Goal: Task Accomplishment & Management: Manage account settings

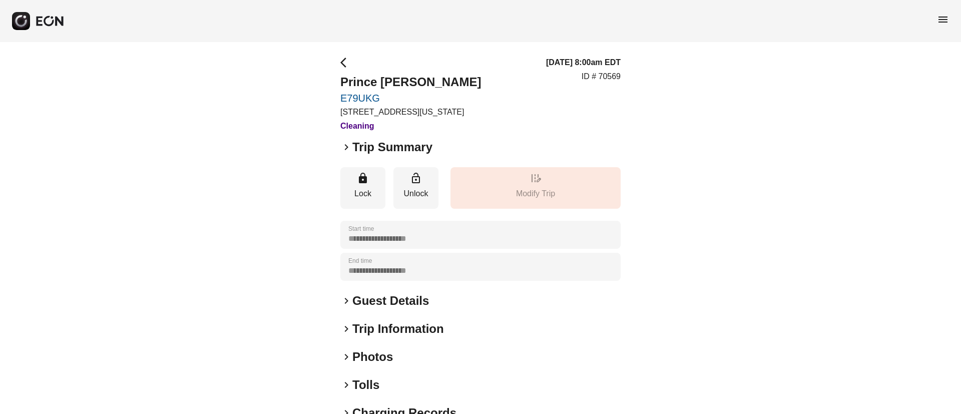
click at [951, 15] on div "menu" at bounding box center [480, 21] width 961 height 42
click at [948, 17] on span "menu" at bounding box center [943, 20] width 12 height 12
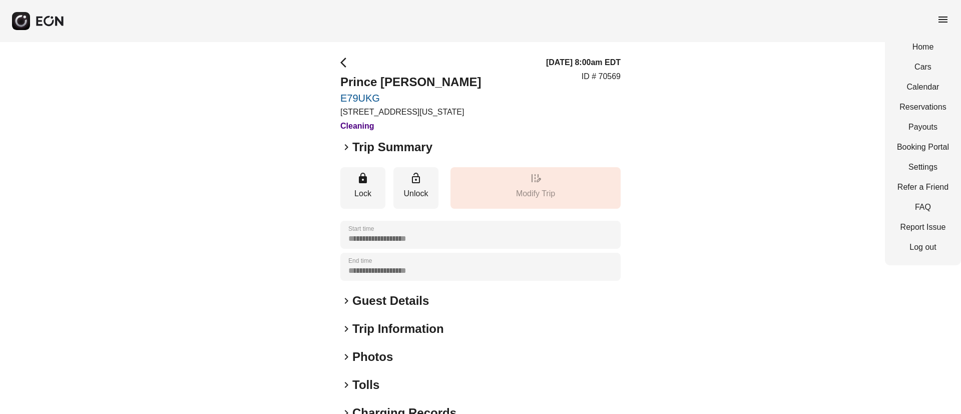
click at [919, 80] on div "Home Cars Calendar Reservations Payouts Booking Portal Settings Refer a Friend …" at bounding box center [923, 147] width 76 height 236
click at [917, 82] on link "Calendar" at bounding box center [923, 87] width 52 height 12
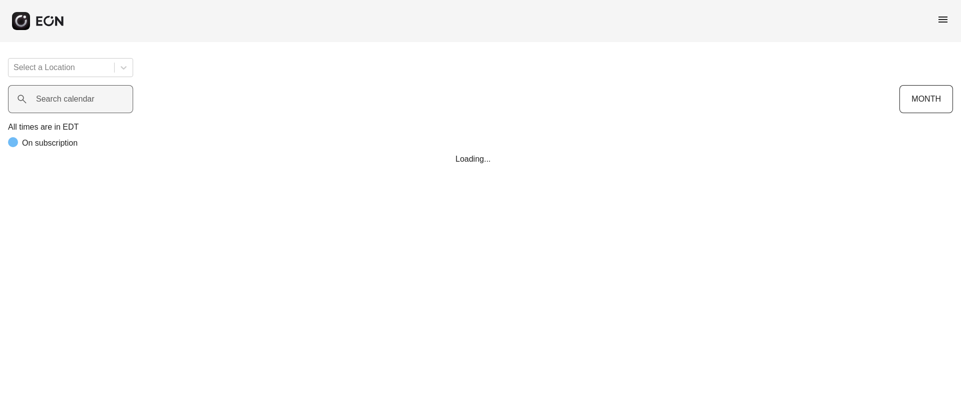
scroll to position [0, 203]
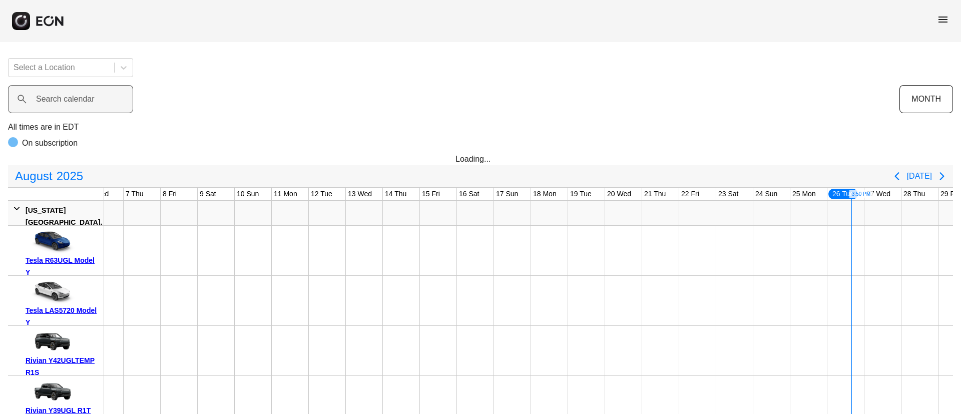
click at [60, 99] on label "Search calendar" at bounding box center [65, 99] width 59 height 12
click at [60, 99] on calendar "Search calendar" at bounding box center [70, 99] width 125 height 28
paste calendar "**********"
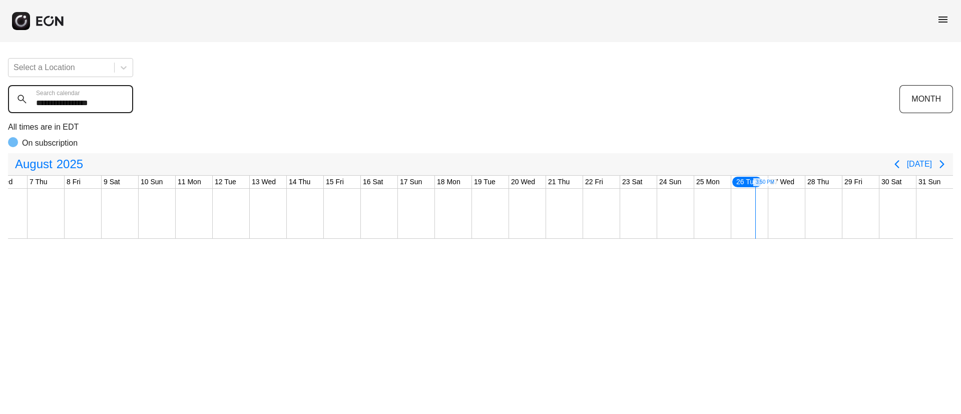
drag, startPoint x: 34, startPoint y: 107, endPoint x: 156, endPoint y: 112, distance: 122.2
click at [156, 112] on div "**********" at bounding box center [454, 99] width 892 height 28
paste calendar "text"
drag, startPoint x: 82, startPoint y: 100, endPoint x: 19, endPoint y: 98, distance: 63.6
click at [19, 98] on div "****** Search calendar" at bounding box center [454, 99] width 892 height 28
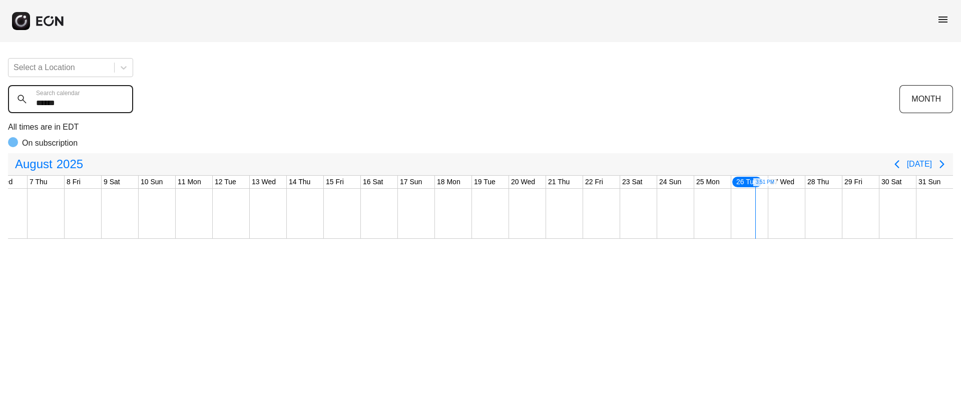
paste calendar "text"
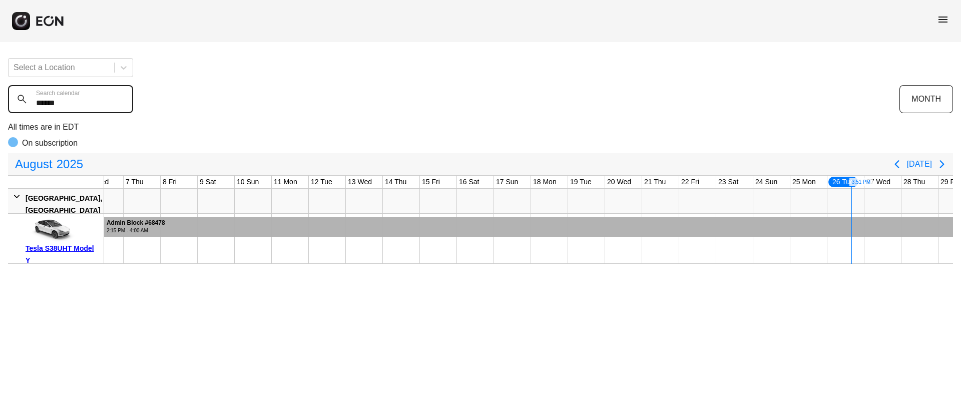
type calendar "******"
click at [648, 227] on div at bounding box center [471, 227] width 1094 height 20
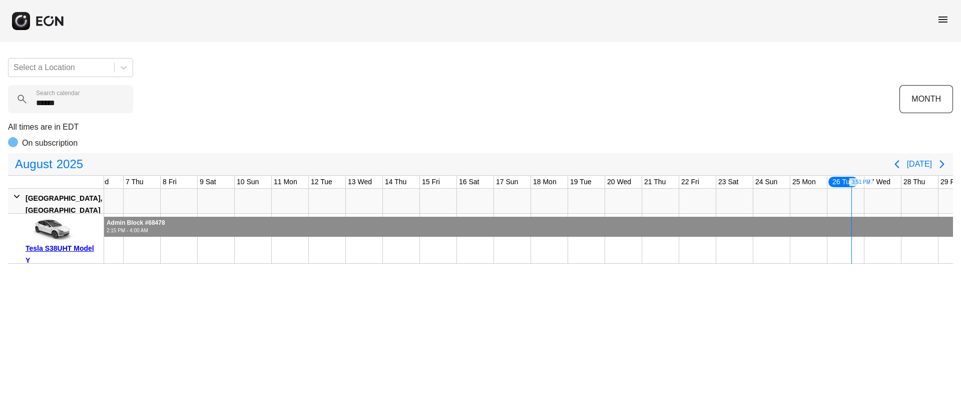
click at [648, 227] on div at bounding box center [471, 227] width 1094 height 20
click at [74, 166] on span "2025" at bounding box center [70, 164] width 31 height 20
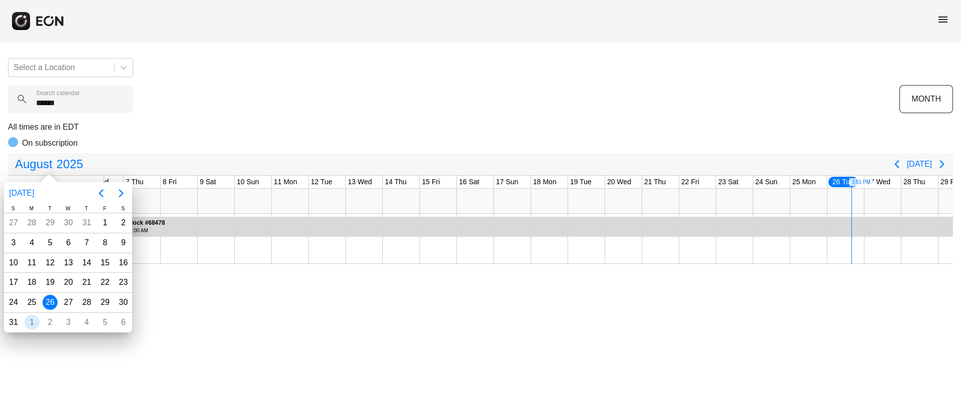
click at [35, 319] on div "1" at bounding box center [32, 322] width 15 height 15
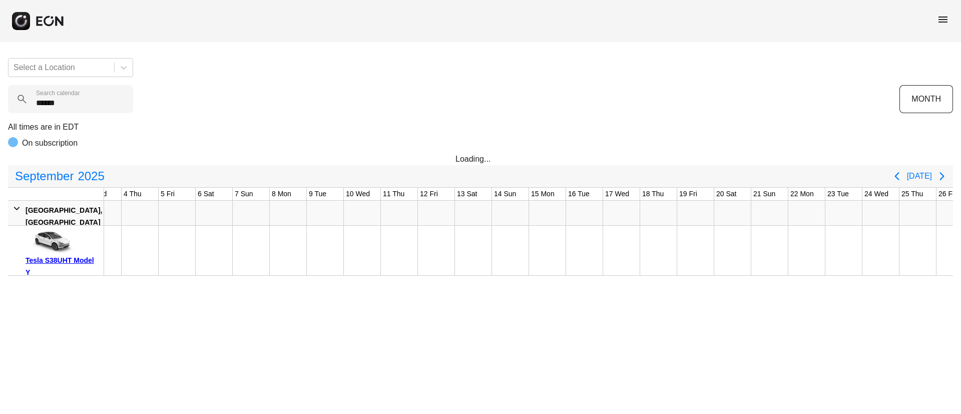
scroll to position [0, 1]
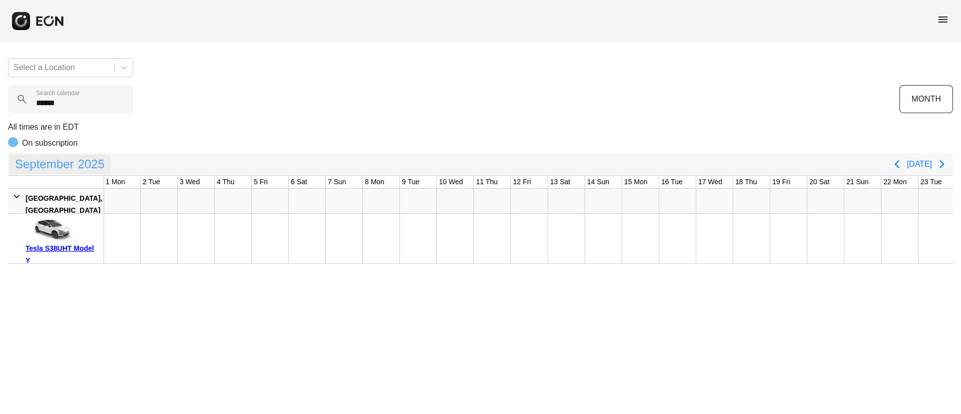
click at [82, 169] on span "2025" at bounding box center [91, 164] width 31 height 20
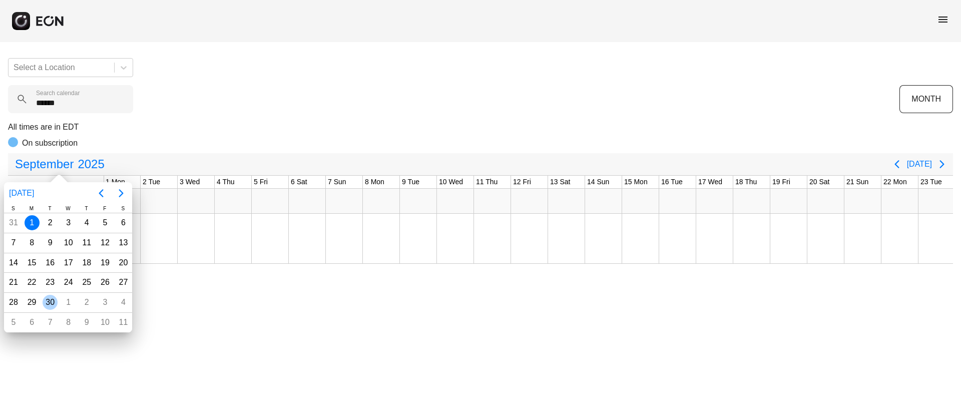
click at [43, 295] on div "30" at bounding box center [50, 303] width 19 height 20
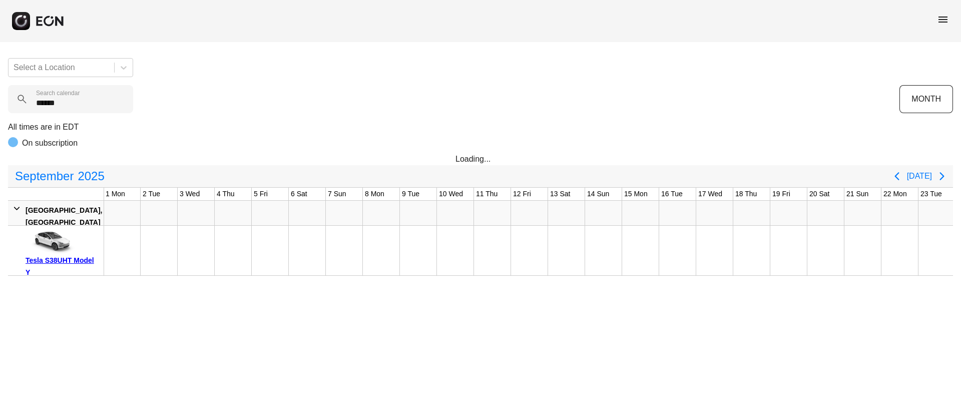
scroll to position [0, 262]
click at [61, 179] on span "September" at bounding box center [44, 176] width 63 height 20
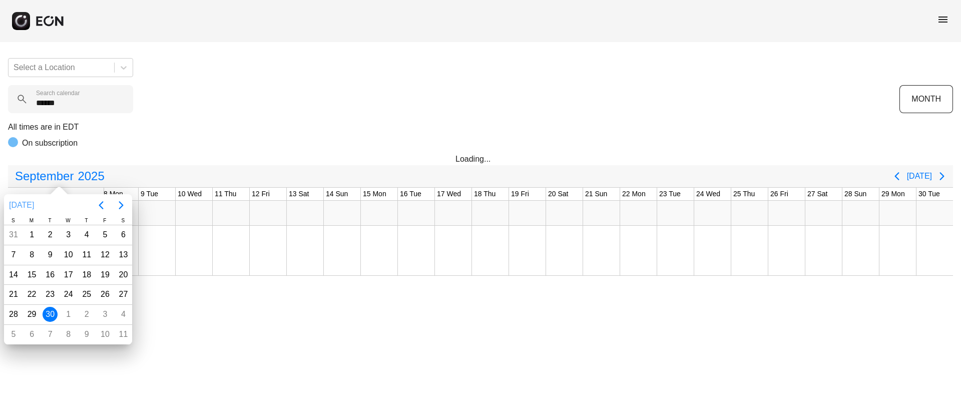
click at [38, 207] on button "September 2025" at bounding box center [21, 205] width 33 height 18
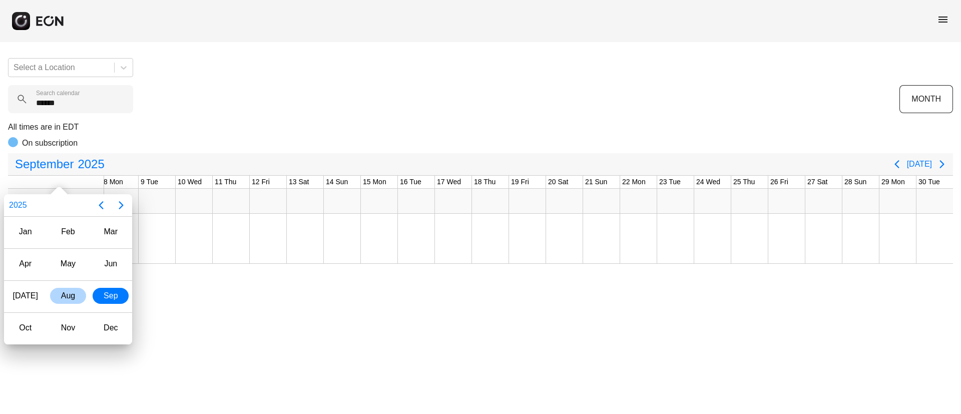
click at [72, 297] on div "Aug" at bounding box center [68, 296] width 36 height 16
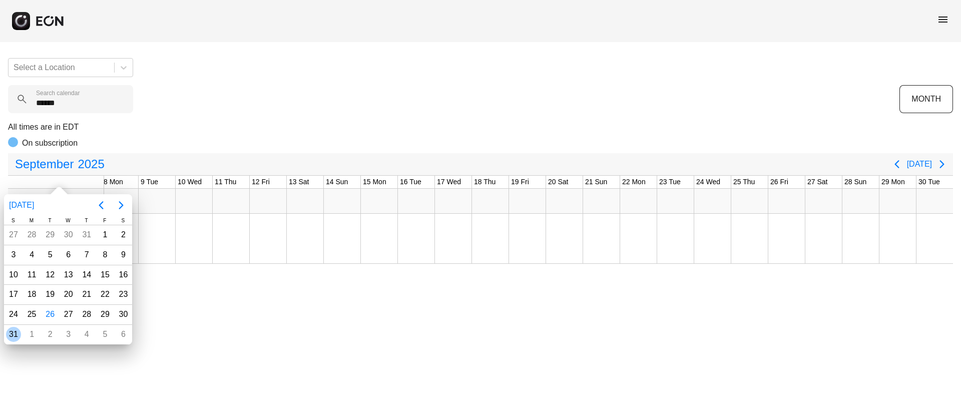
click at [19, 334] on div "31" at bounding box center [13, 334] width 15 height 15
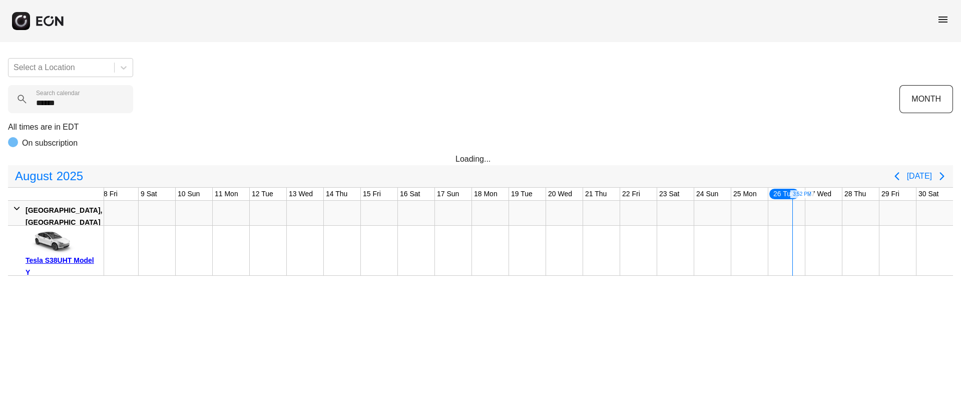
scroll to position [0, 299]
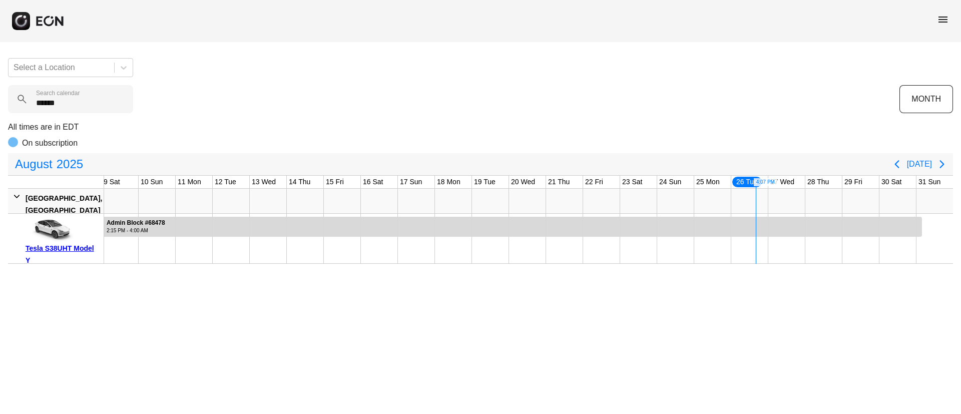
click at [945, 23] on span "menu" at bounding box center [943, 20] width 12 height 12
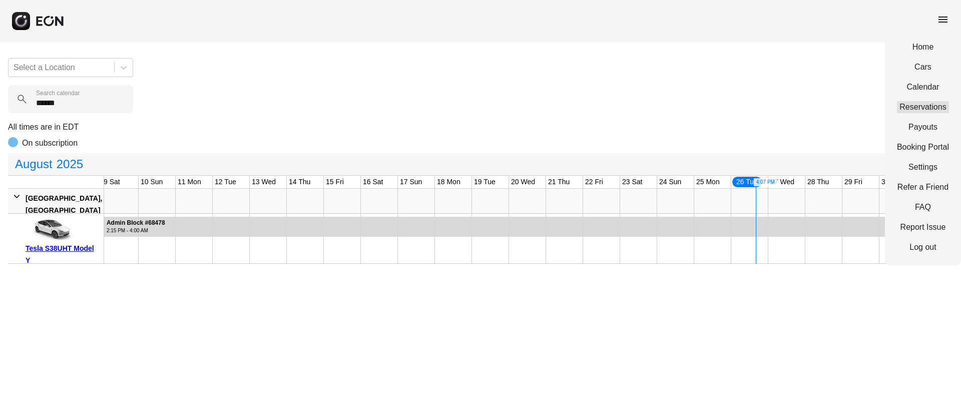
click at [920, 103] on link "Reservations" at bounding box center [923, 107] width 52 height 12
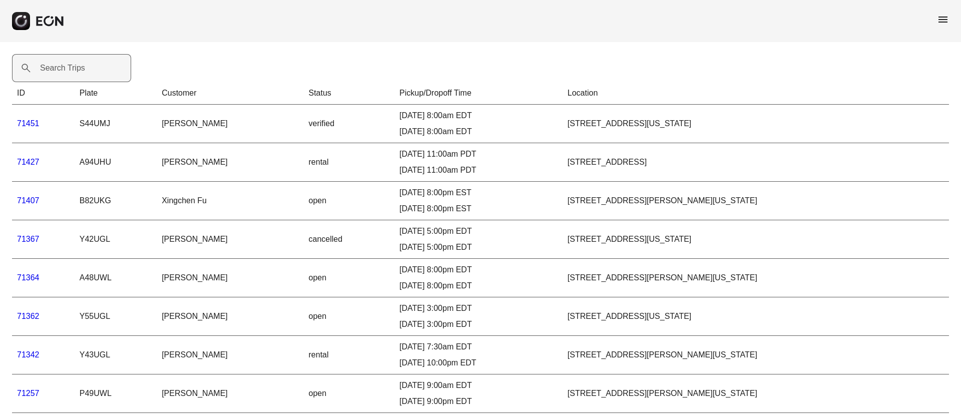
click at [59, 74] on label "Search Trips" at bounding box center [62, 68] width 45 height 12
click at [59, 74] on Trips "Search Trips" at bounding box center [71, 68] width 119 height 28
paste Trips "*****"
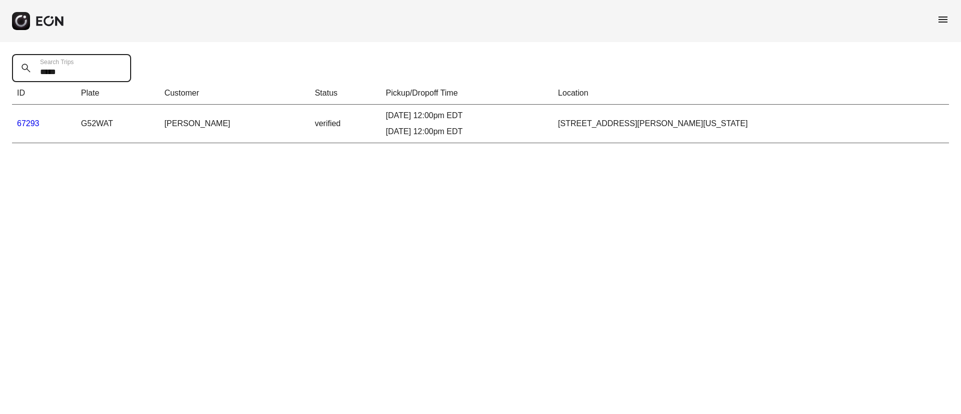
type Trips "*****"
click at [29, 125] on link "67293" at bounding box center [28, 123] width 23 height 9
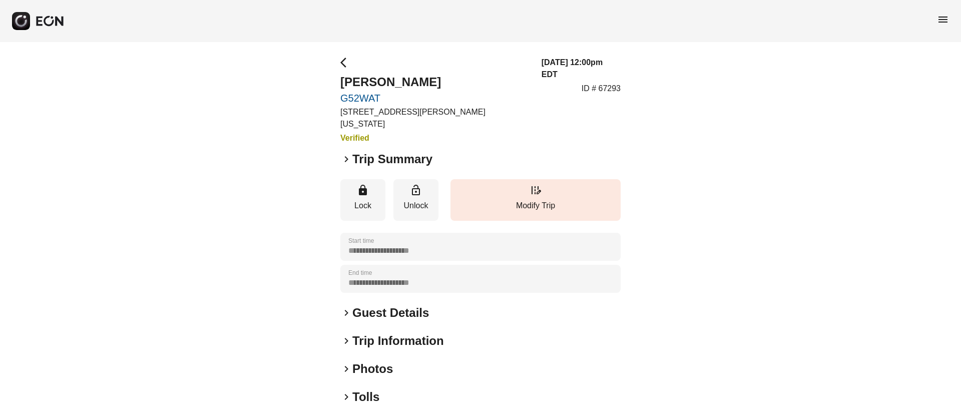
click at [947, 22] on span "menu" at bounding box center [943, 20] width 12 height 12
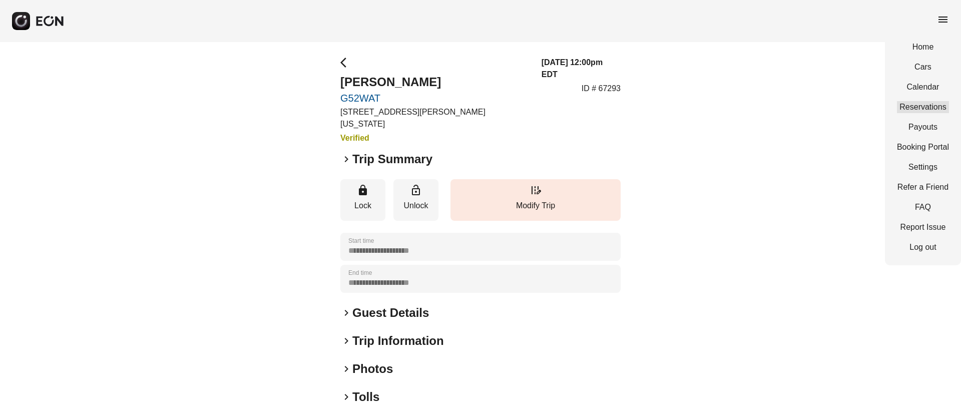
click at [920, 108] on link "Reservations" at bounding box center [923, 107] width 52 height 12
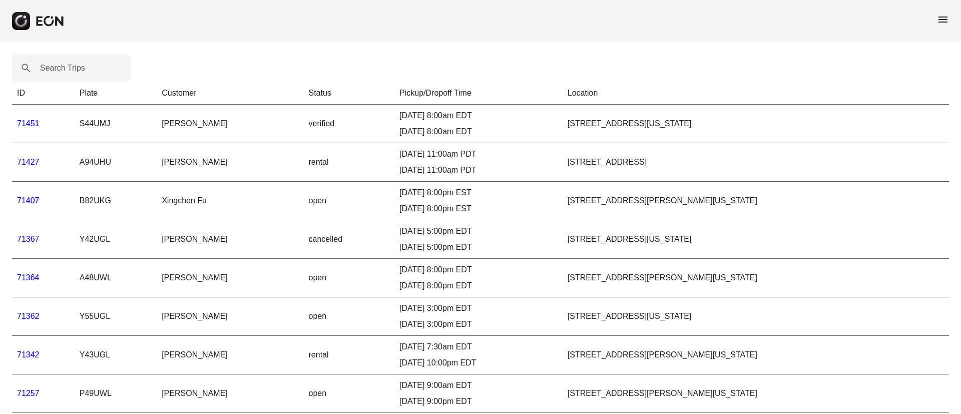
click at [64, 67] on label "Search Trips" at bounding box center [62, 68] width 45 height 12
click at [64, 67] on Trips "Search Trips" at bounding box center [71, 68] width 119 height 28
paste Trips "******"
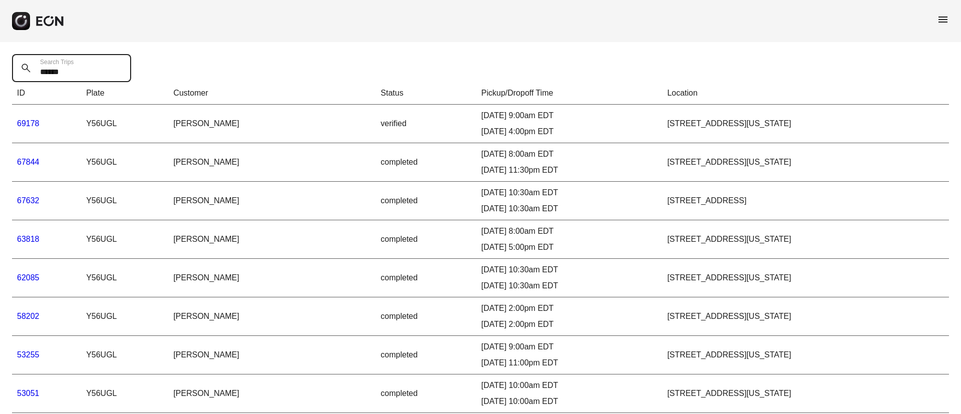
type Trips "******"
click at [30, 123] on link "69178" at bounding box center [28, 123] width 23 height 9
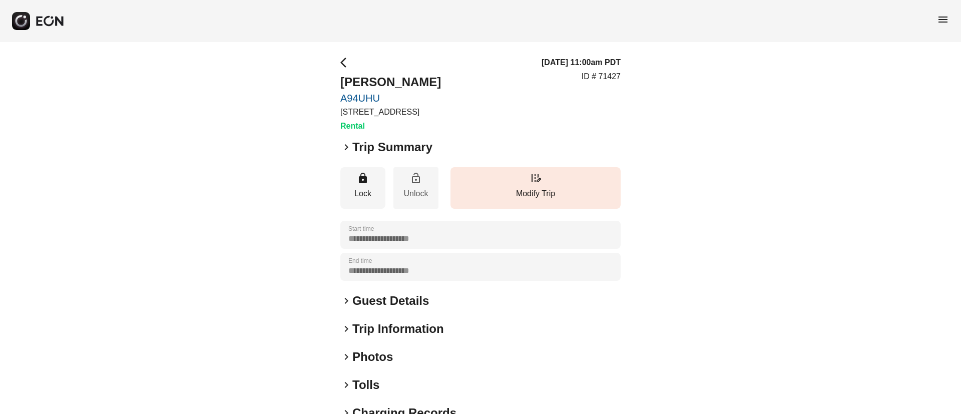
scroll to position [86, 0]
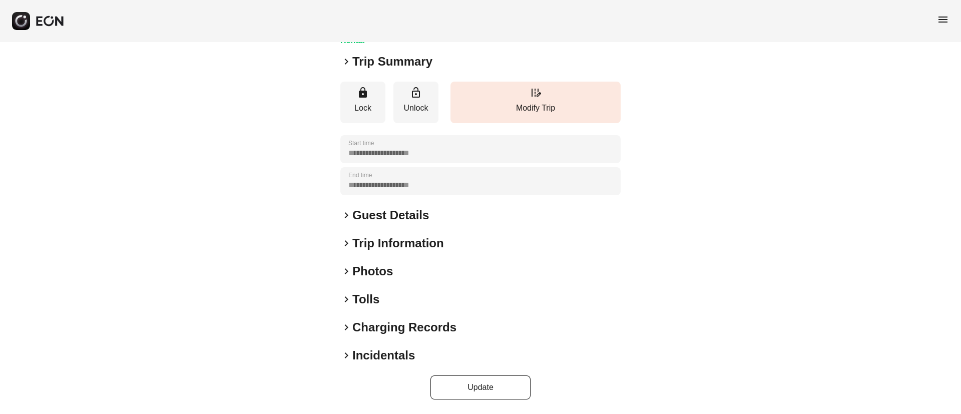
click at [396, 269] on div "keyboard_arrow_right Photos" at bounding box center [480, 271] width 280 height 16
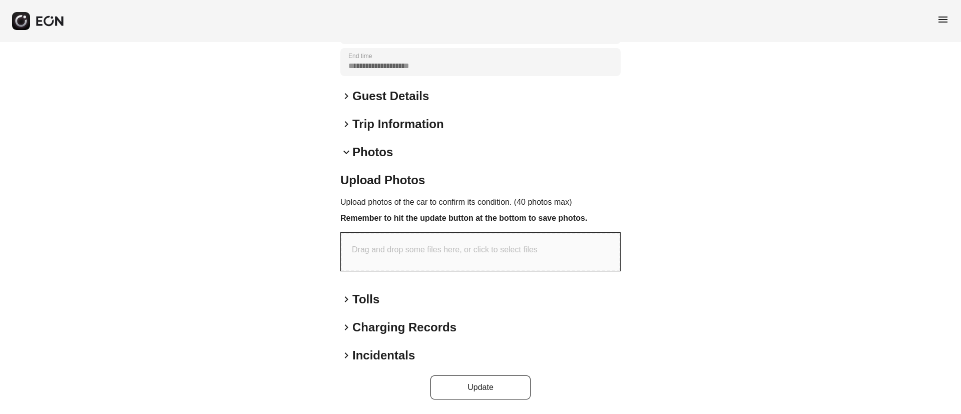
scroll to position [0, 0]
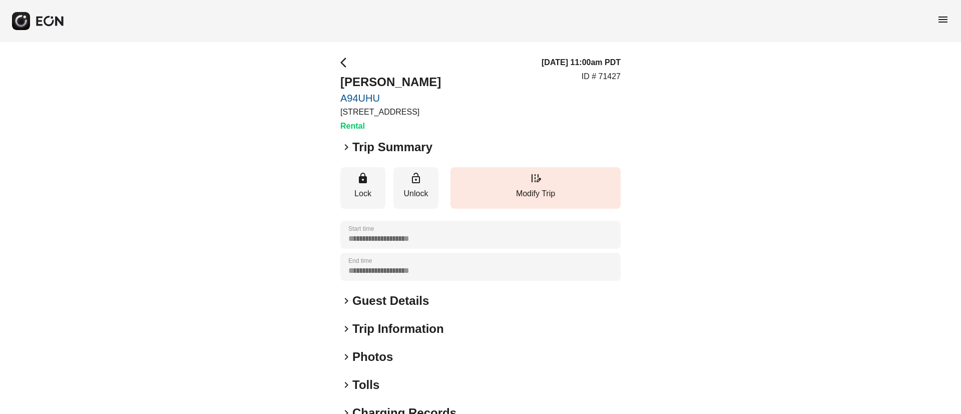
scroll to position [86, 0]
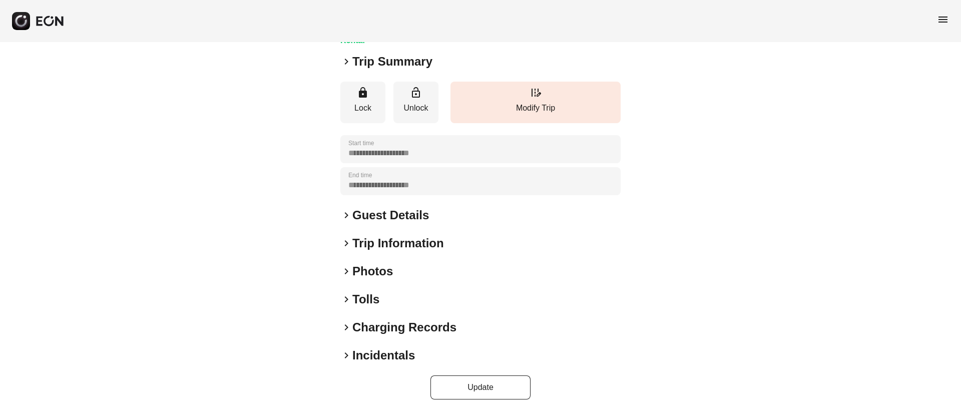
click at [417, 273] on div "keyboard_arrow_right Photos" at bounding box center [480, 271] width 280 height 16
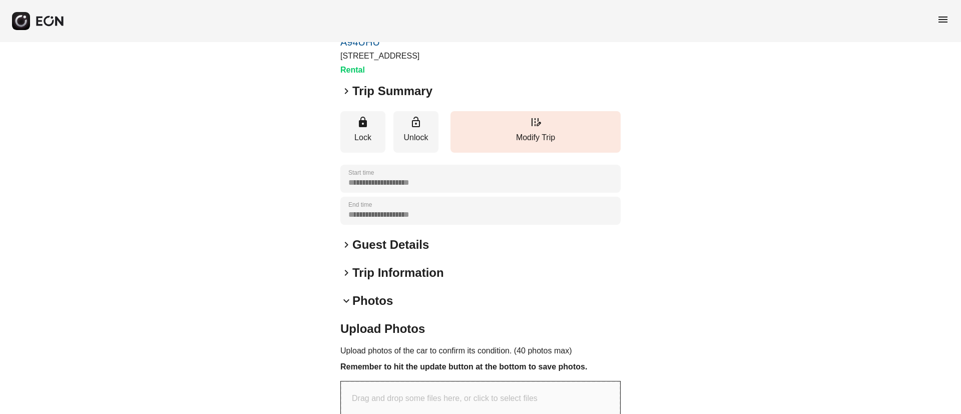
scroll to position [75, 0]
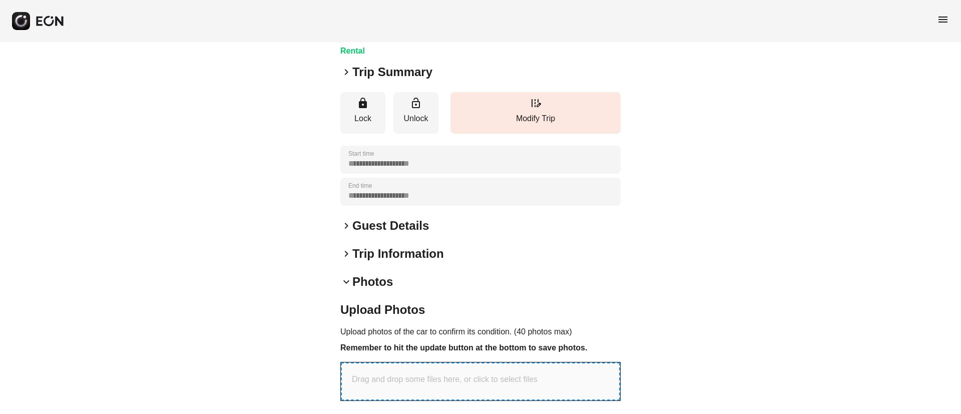
click at [440, 377] on p "Drag and drop some files here, or click to select files" at bounding box center [445, 379] width 186 height 12
type input "**********"
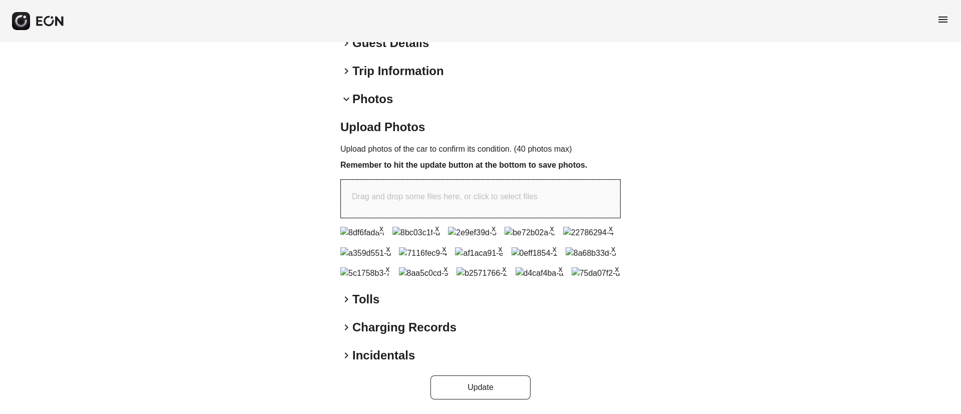
scroll to position [490, 0]
click at [475, 394] on button "Update" at bounding box center [480, 387] width 100 height 24
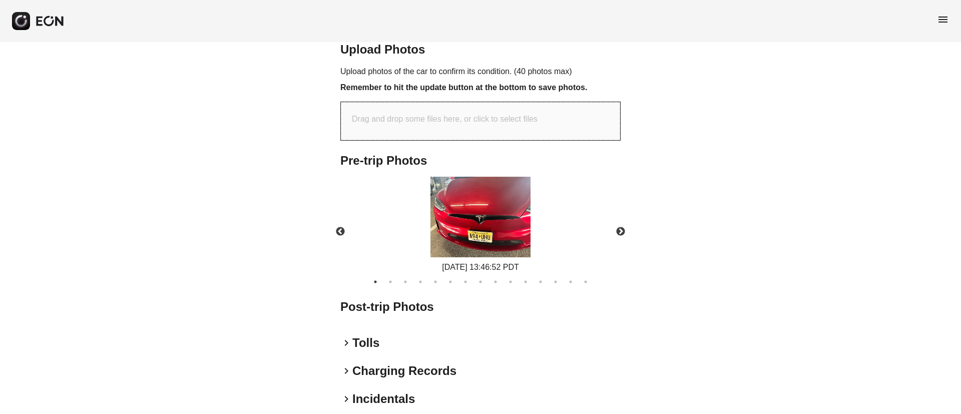
scroll to position [340, 0]
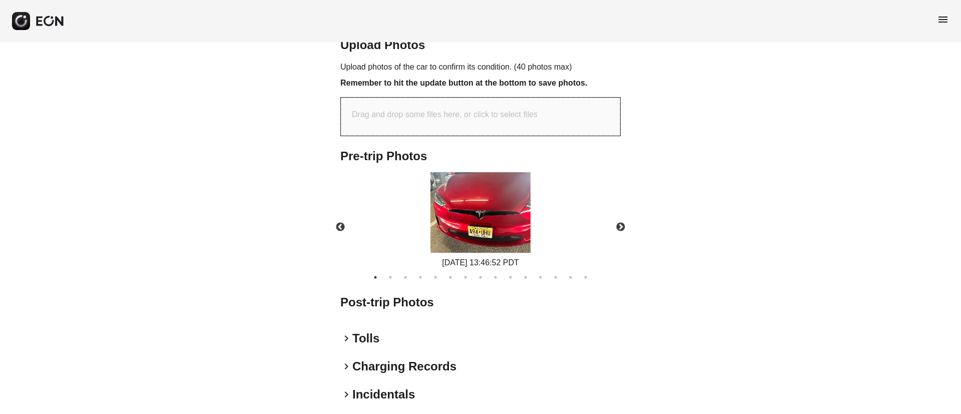
click at [502, 234] on img at bounding box center [480, 212] width 100 height 81
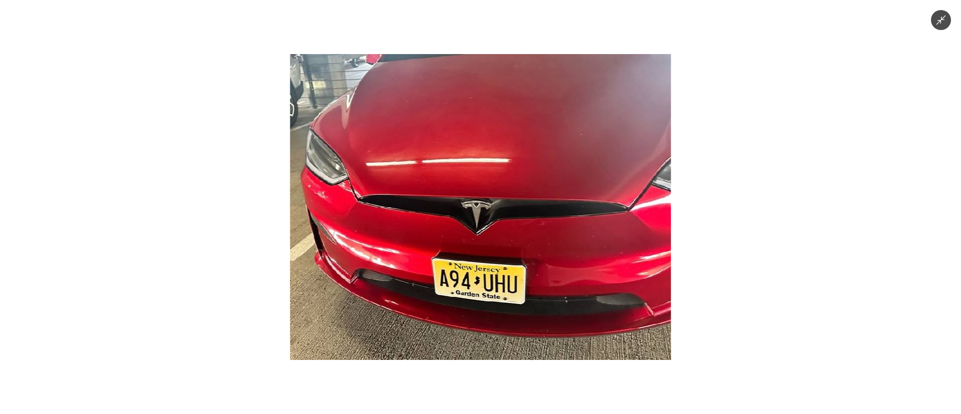
click at [502, 234] on img at bounding box center [480, 207] width 381 height 306
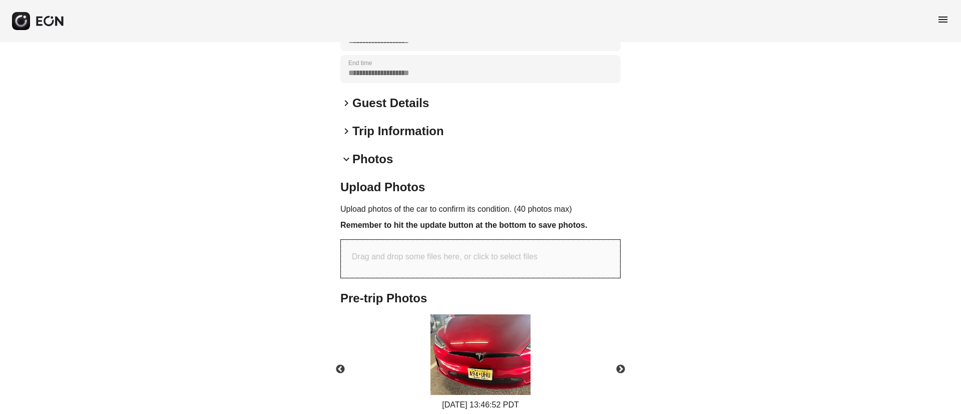
scroll to position [40, 0]
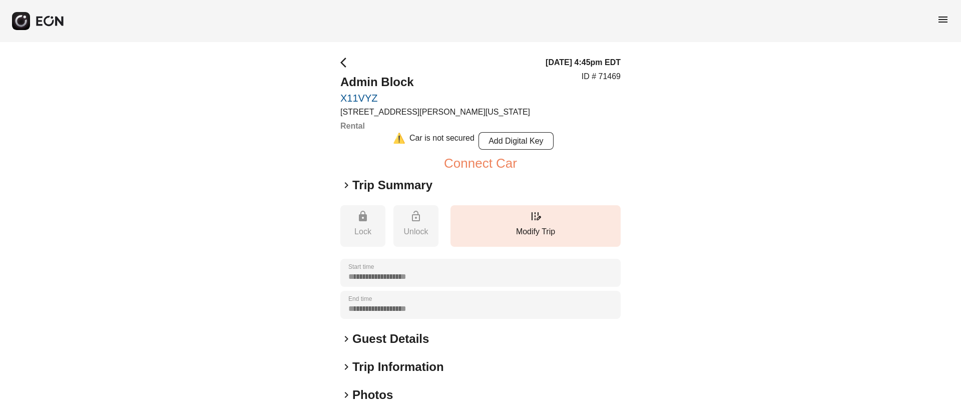
click at [942, 24] on span "menu" at bounding box center [943, 20] width 12 height 12
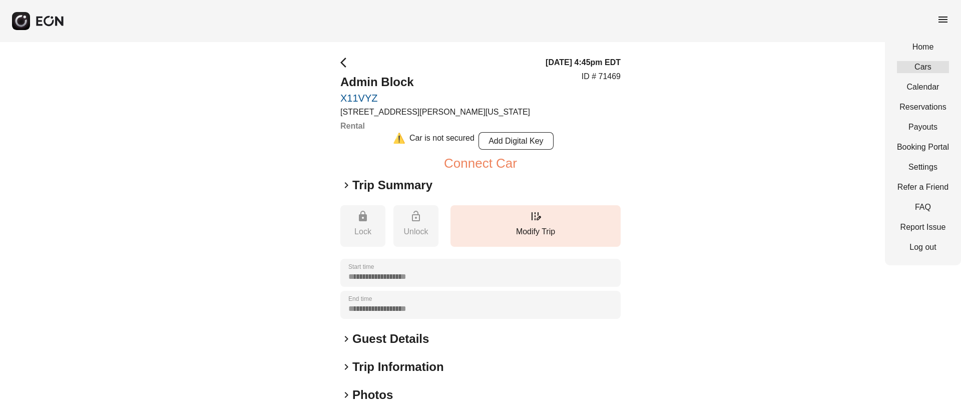
click at [930, 62] on link "Cars" at bounding box center [923, 67] width 52 height 12
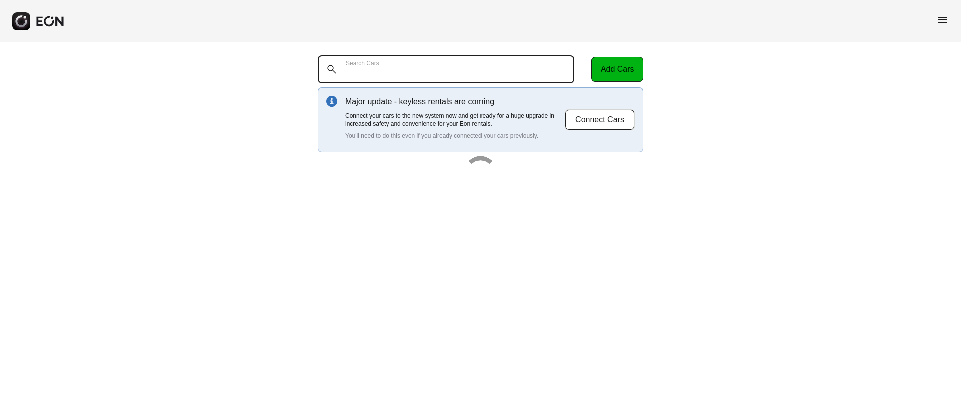
click at [405, 71] on Cars "Search Cars" at bounding box center [446, 69] width 256 height 28
paste Cars "******"
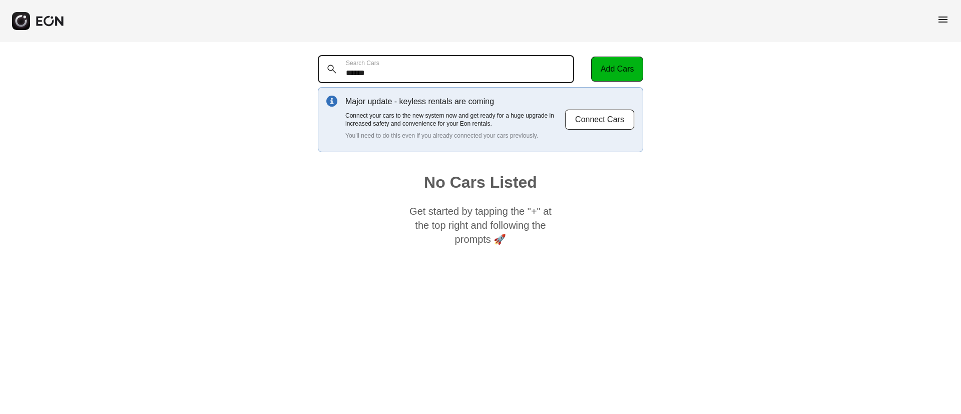
drag, startPoint x: 421, startPoint y: 71, endPoint x: 325, endPoint y: 71, distance: 96.6
click at [325, 71] on Cars "******" at bounding box center [446, 69] width 256 height 28
paste Cars "text"
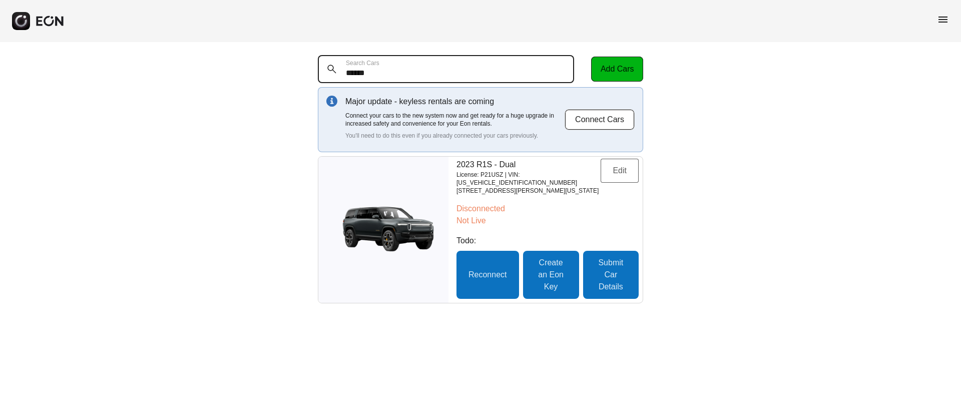
type Cars "******"
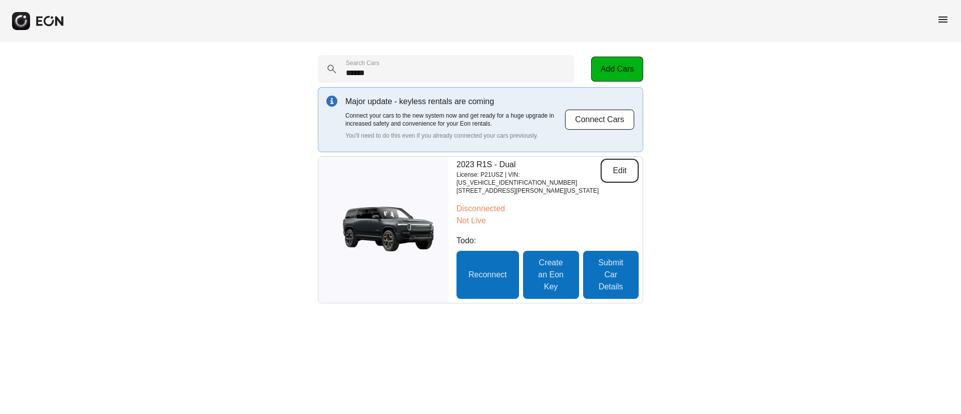
click at [630, 173] on button "Edit" at bounding box center [620, 171] width 38 height 24
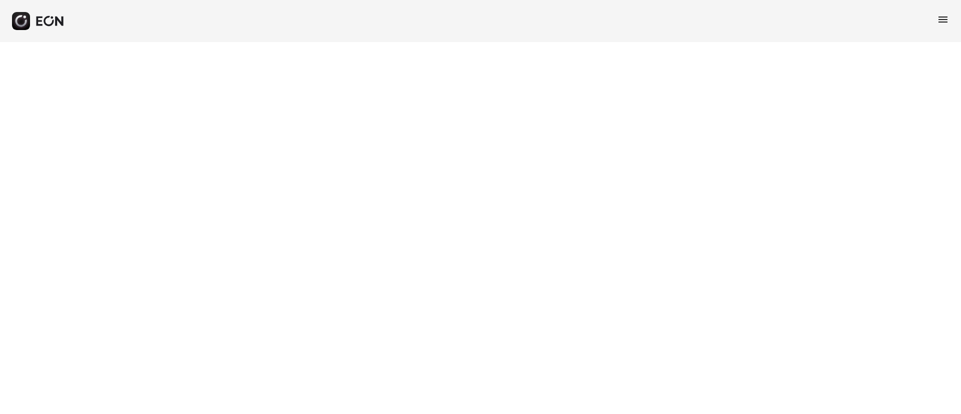
select select "**"
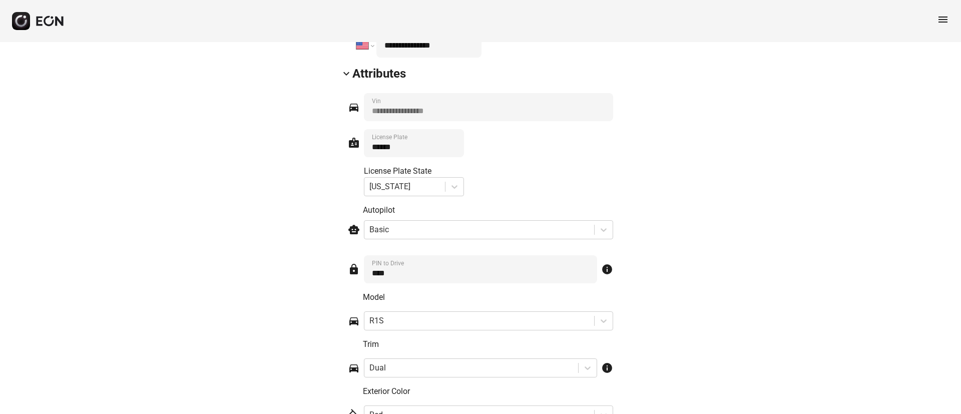
scroll to position [1502, 0]
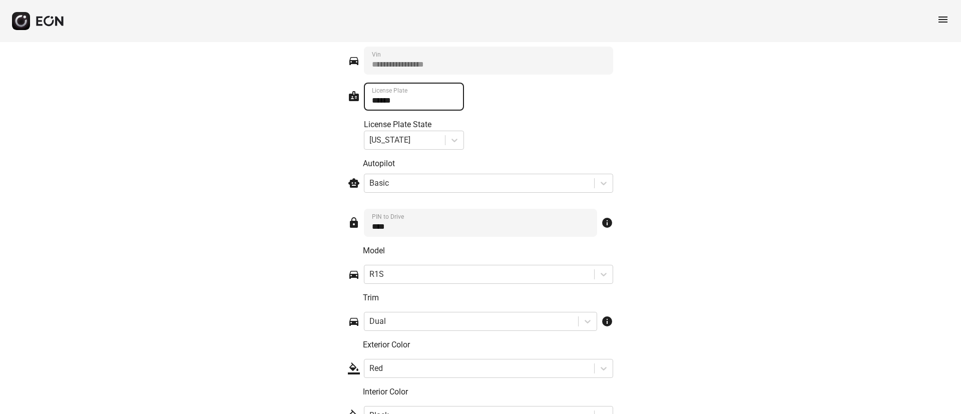
click at [429, 98] on Plate "******" at bounding box center [414, 97] width 100 height 28
drag, startPoint x: 366, startPoint y: 104, endPoint x: 358, endPoint y: 104, distance: 7.5
click at [360, 104] on div "badge ****** License Plate License Plate State New Jersey" at bounding box center [480, 116] width 265 height 67
paste Plate "text"
type Plate "******"
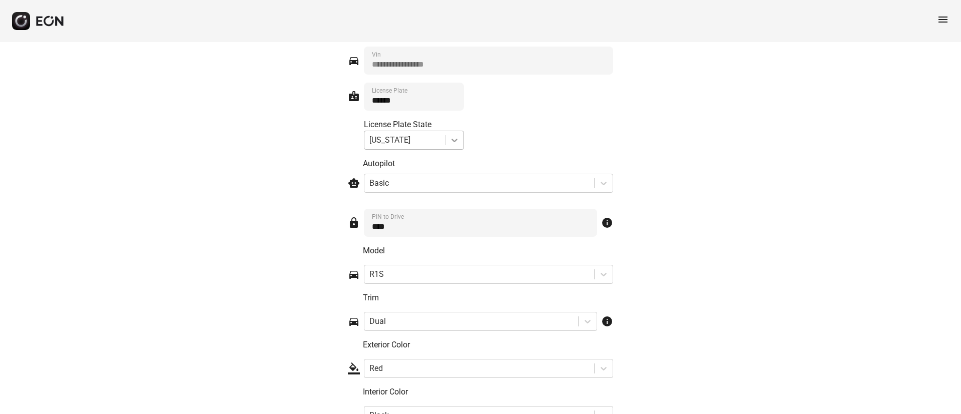
click at [456, 142] on icon at bounding box center [455, 140] width 10 height 10
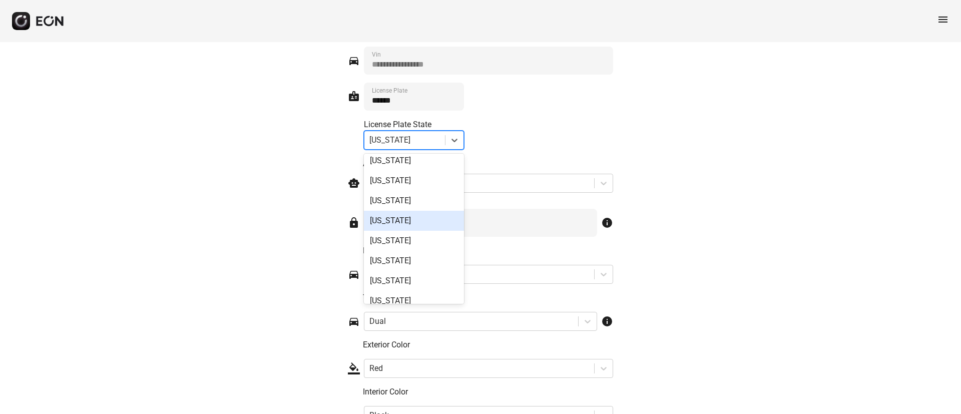
scroll to position [150, 0]
click at [404, 176] on div "Florida" at bounding box center [414, 176] width 100 height 20
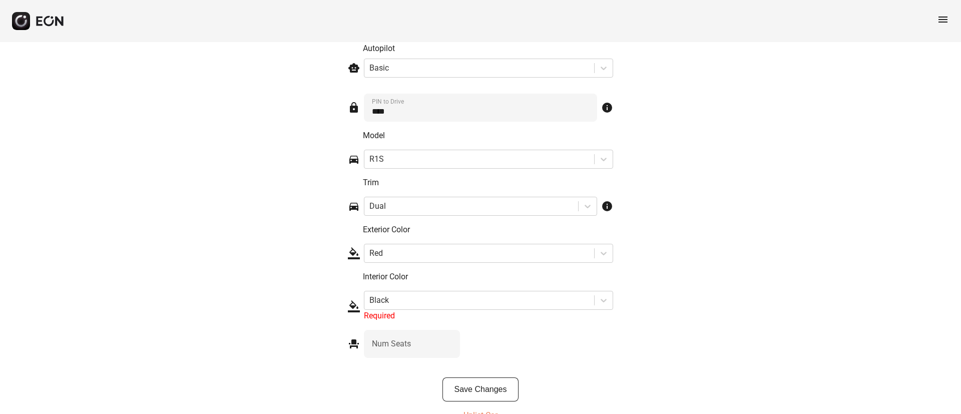
scroll to position [1638, 0]
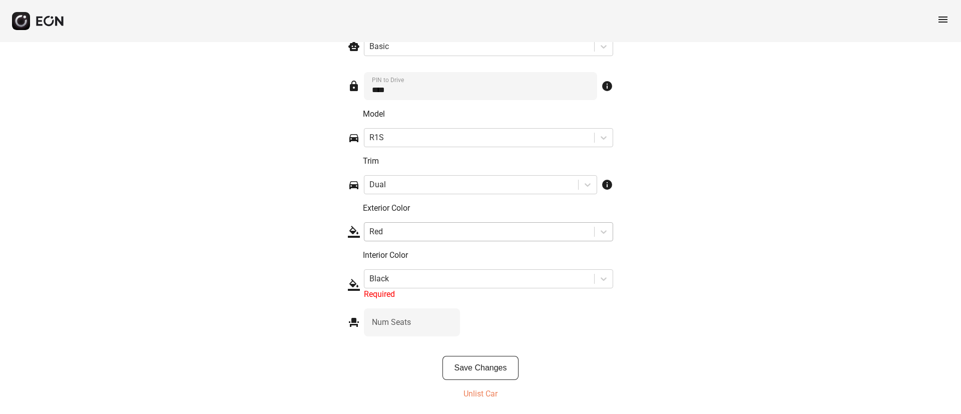
click at [462, 232] on div at bounding box center [479, 232] width 220 height 14
click at [463, 229] on div at bounding box center [479, 232] width 220 height 14
click at [442, 230] on div at bounding box center [479, 232] width 220 height 14
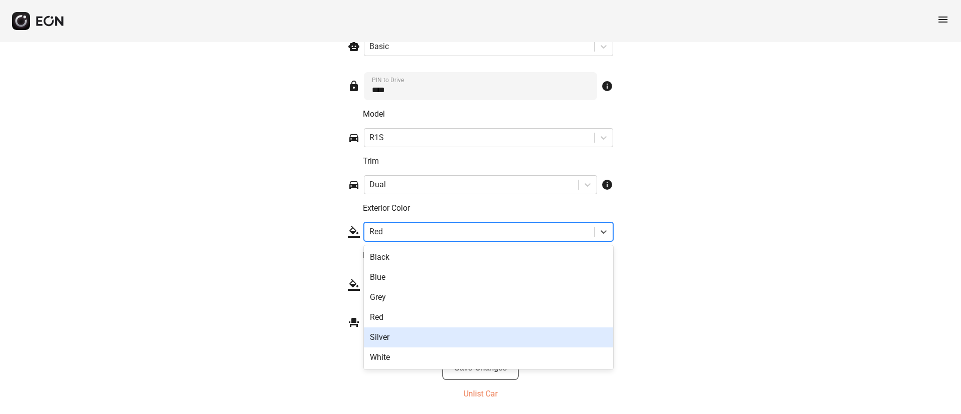
click at [435, 337] on div "Silver" at bounding box center [488, 337] width 249 height 20
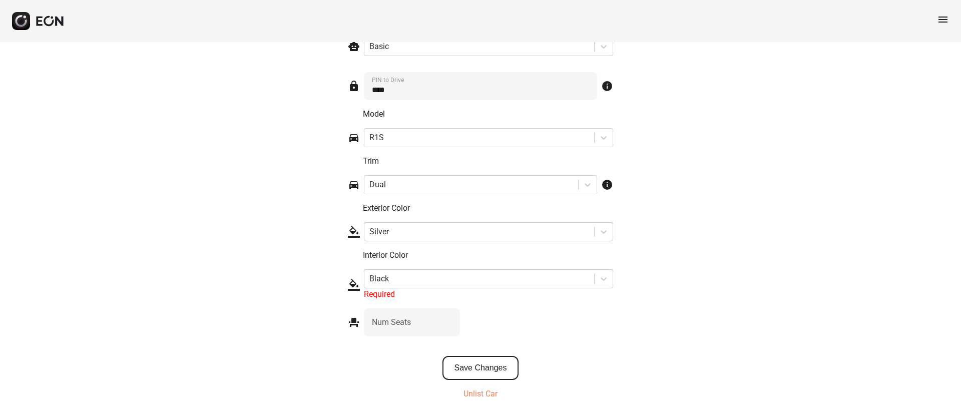
click at [479, 367] on button "Save Changes" at bounding box center [481, 368] width 77 height 24
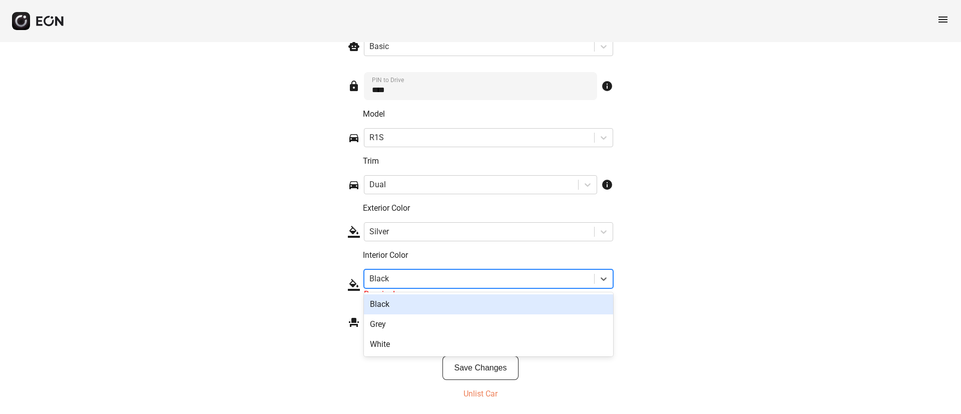
click at [439, 280] on div at bounding box center [479, 279] width 220 height 14
click at [430, 301] on div "Black" at bounding box center [488, 304] width 249 height 20
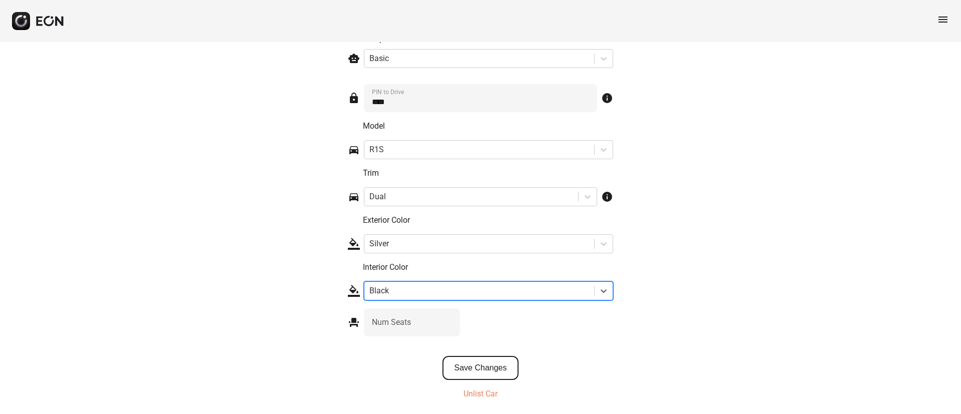
click at [470, 366] on button "Save Changes" at bounding box center [481, 368] width 77 height 24
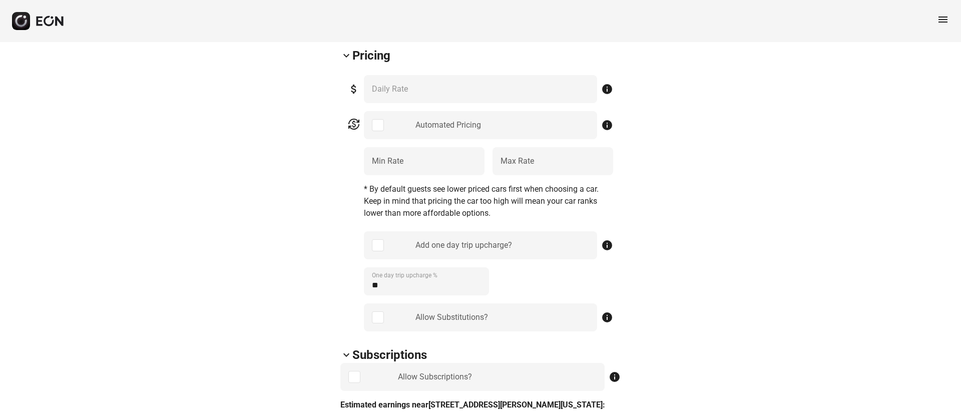
scroll to position [425, 0]
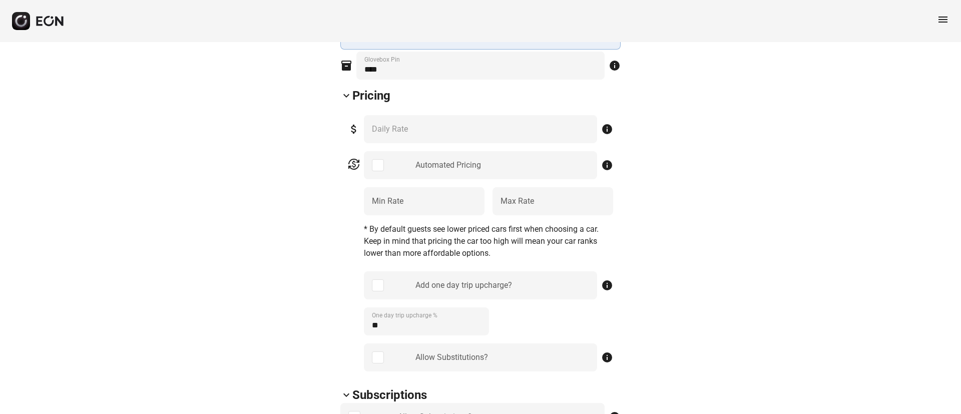
click at [946, 21] on span "menu" at bounding box center [943, 20] width 12 height 12
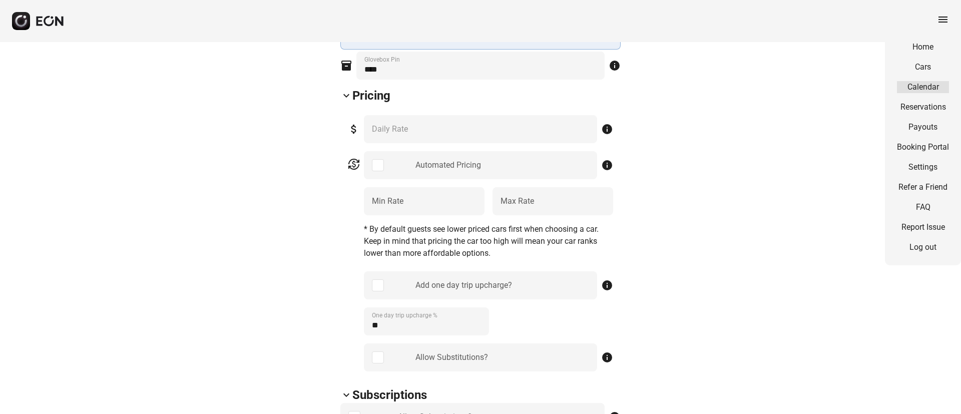
click at [918, 83] on link "Calendar" at bounding box center [923, 87] width 52 height 12
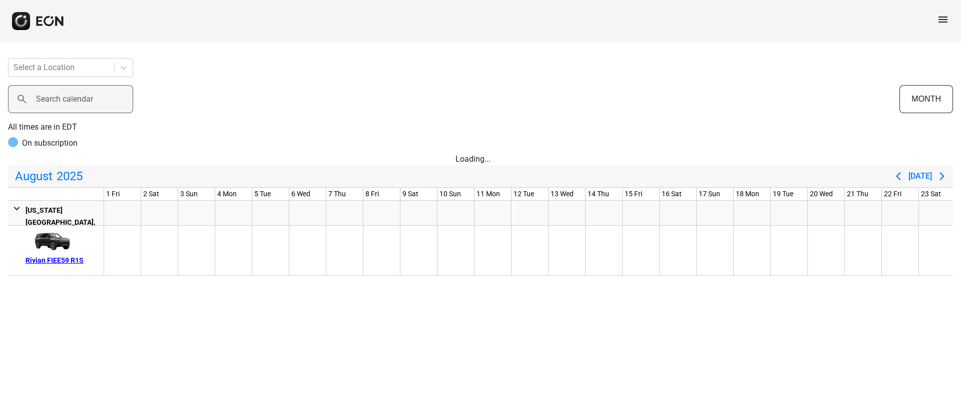
scroll to position [0, 299]
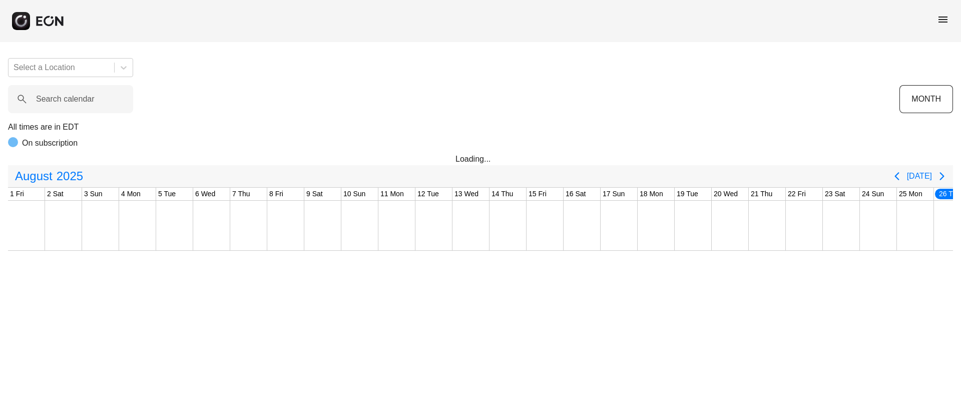
scroll to position [0, 203]
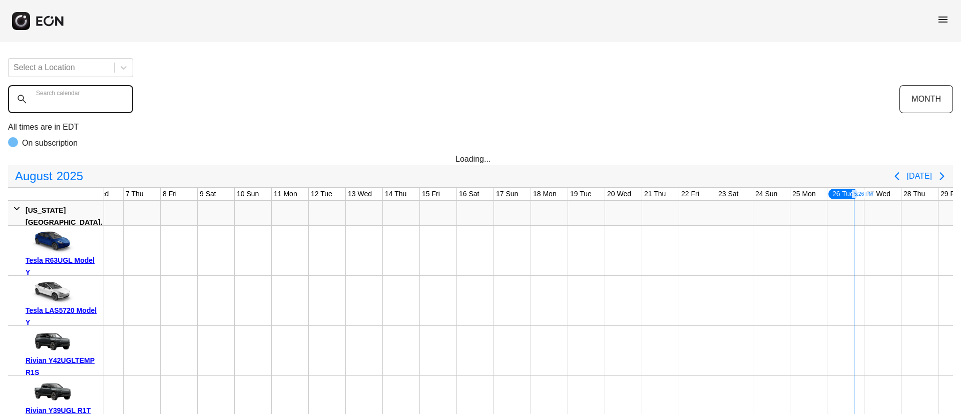
click at [85, 105] on calendar "Search calendar" at bounding box center [70, 99] width 125 height 28
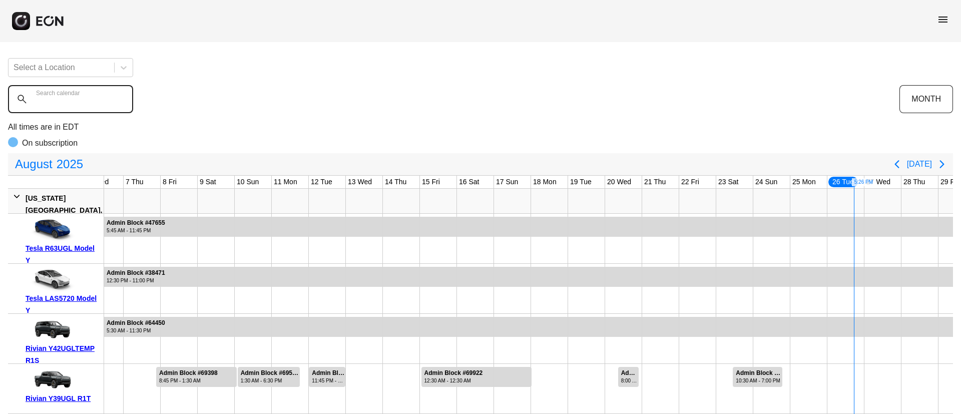
paste calendar "******"
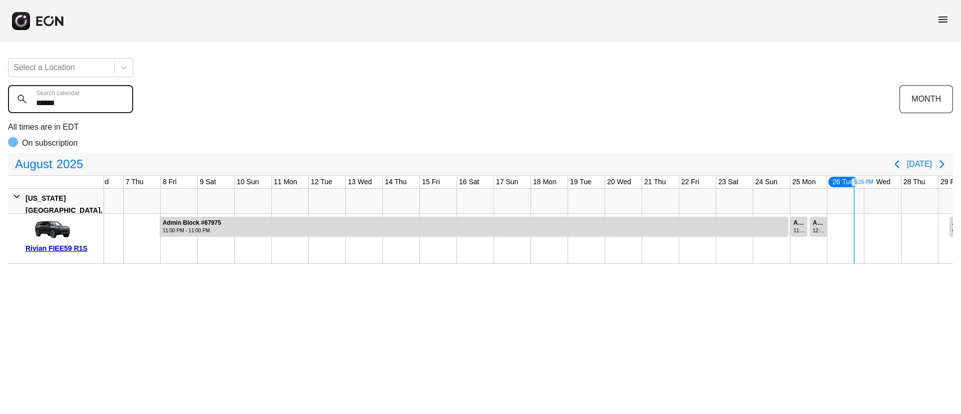
type calendar "******"
